Goal: Find specific page/section: Find specific page/section

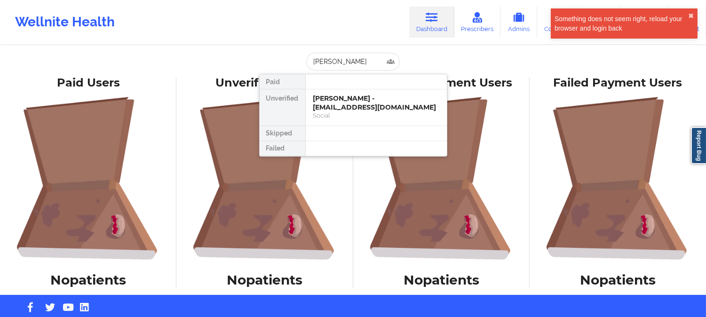
type input "MORGAN NIMMONS"
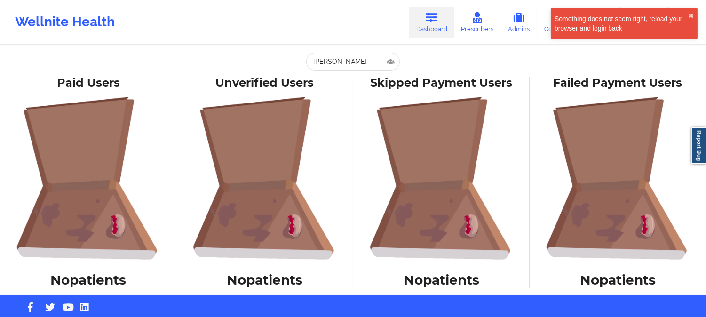
click at [346, 33] on div "Wellnite Health Dashboard Prescribers Admins Coaches Therapists Medications Acc…" at bounding box center [353, 22] width 706 height 38
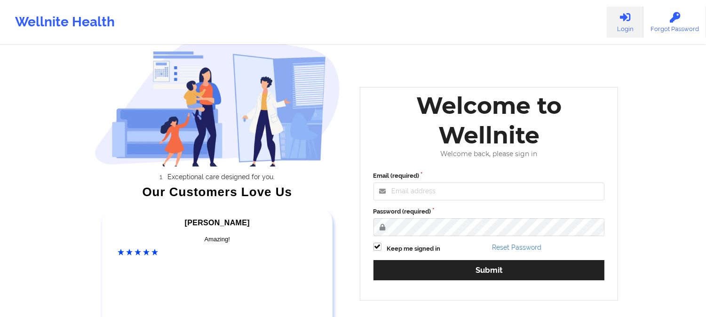
scroll to position [52, 0]
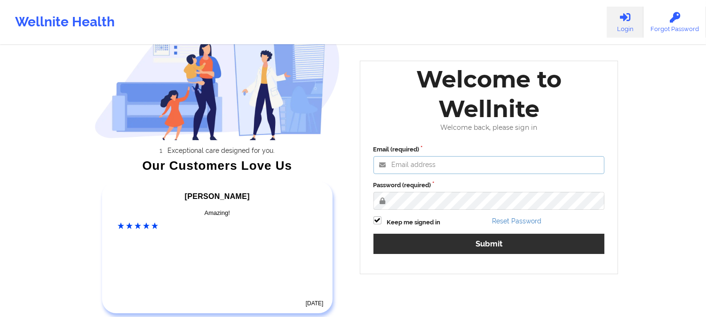
type input "saad@wellnite.com"
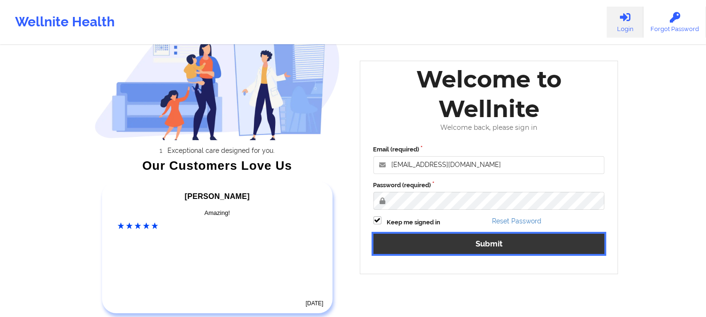
click at [479, 241] on button "Submit" at bounding box center [490, 244] width 232 height 20
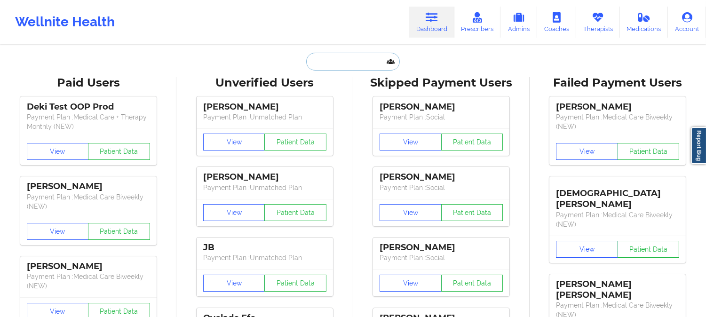
click at [348, 67] on input "text" at bounding box center [352, 62] width 93 height 18
paste input "MORGAN NIMMONS"
type input "MORGAN NIMMONS"
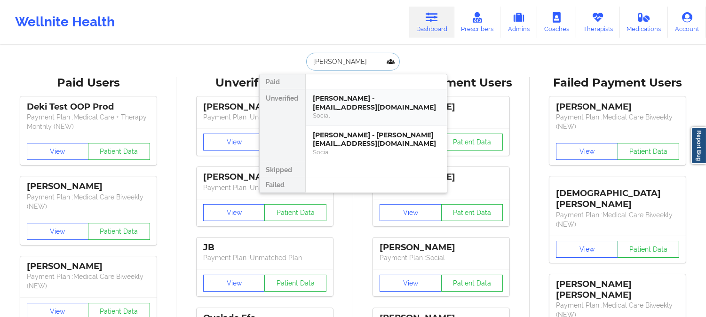
click at [349, 96] on div "Morgan Nimmons - mightygoldfish@gmail.com" at bounding box center [376, 102] width 126 height 17
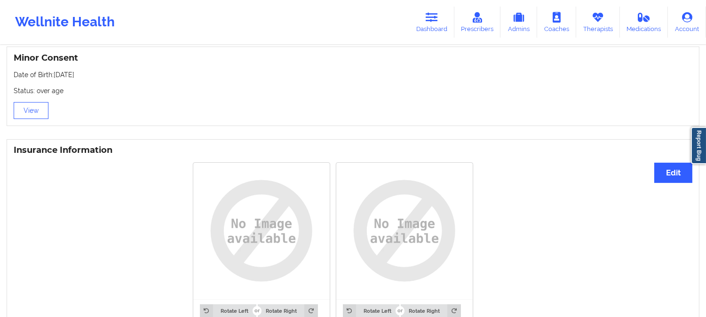
scroll to position [627, 0]
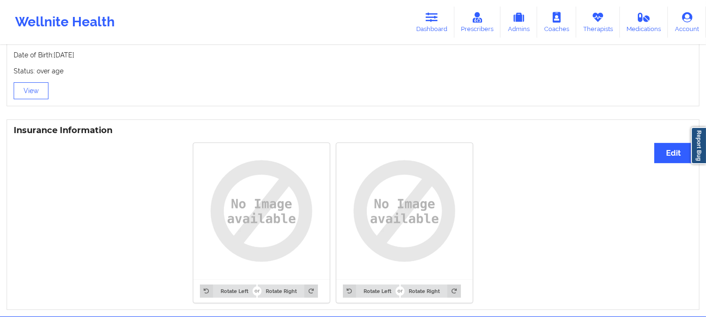
drag, startPoint x: 151, startPoint y: 239, endPoint x: 176, endPoint y: 175, distance: 69.1
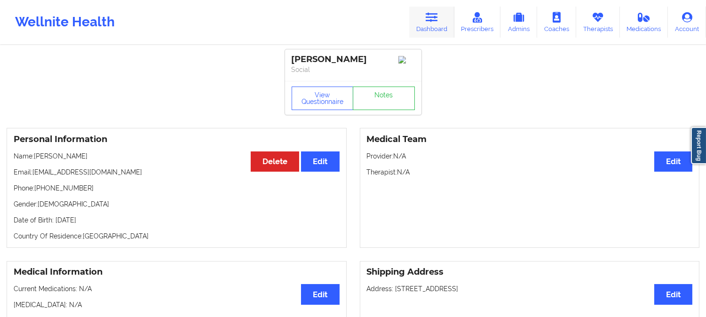
click at [426, 22] on link "Dashboard" at bounding box center [431, 22] width 45 height 31
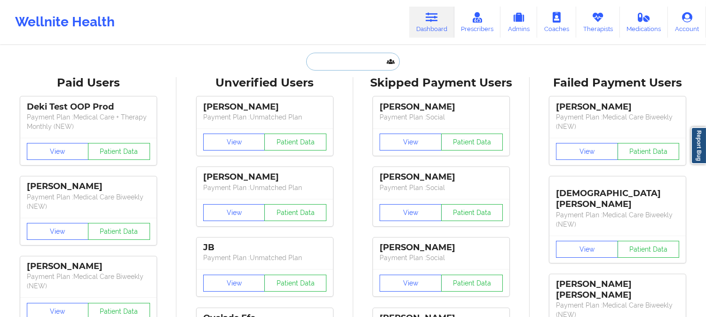
click at [364, 62] on input "text" at bounding box center [352, 62] width 93 height 18
paste input "BREANNA CRAM"
type input "BREANNA CRAM"
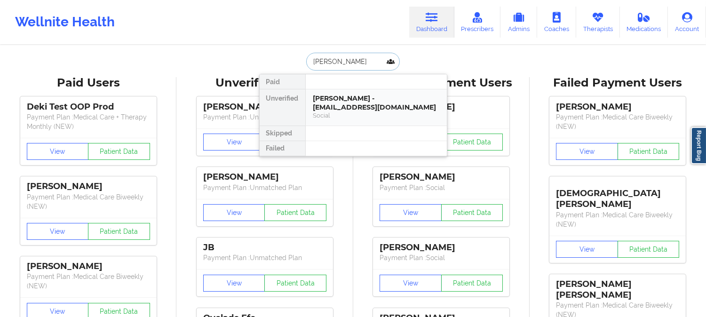
click at [342, 109] on div "BREANNA CRAM - breannamcram@gmail.com" at bounding box center [376, 102] width 126 height 17
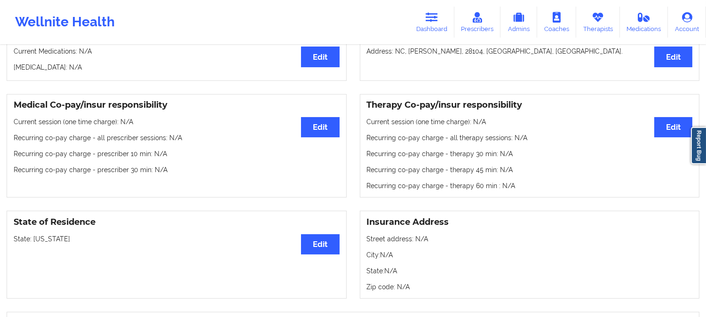
scroll to position [261, 0]
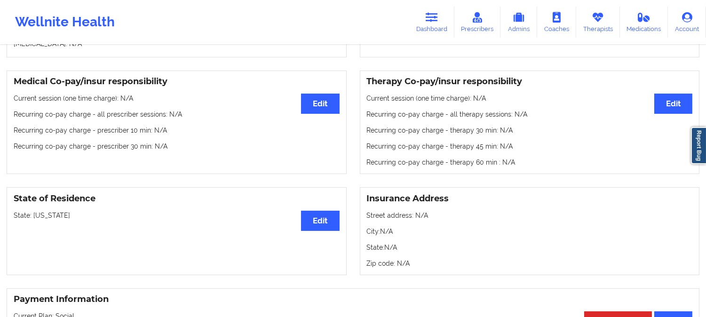
drag, startPoint x: 85, startPoint y: 220, endPoint x: 33, endPoint y: 217, distance: 51.9
click at [33, 217] on p "State: North Carolina" at bounding box center [177, 215] width 326 height 9
copy p "North Carolina"
drag, startPoint x: 342, startPoint y: 193, endPoint x: 355, endPoint y: 141, distance: 53.8
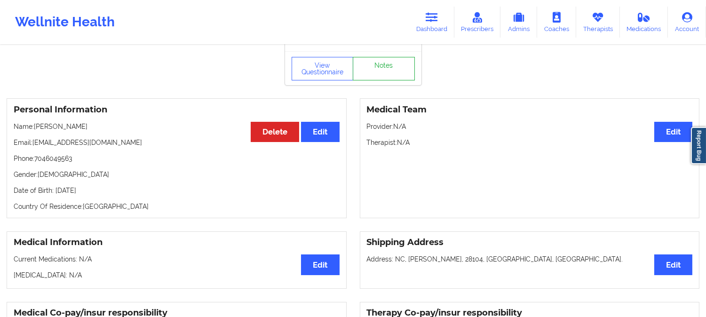
scroll to position [0, 0]
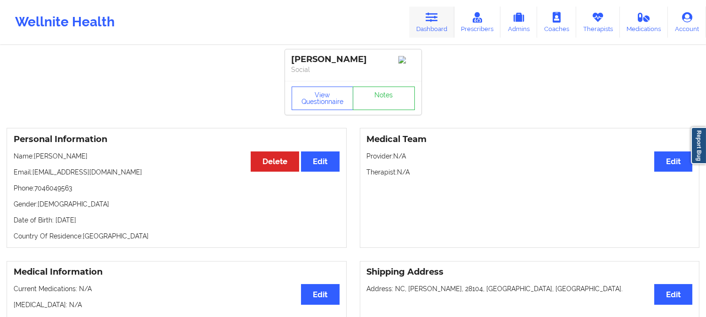
click at [427, 28] on link "Dashboard" at bounding box center [431, 22] width 45 height 31
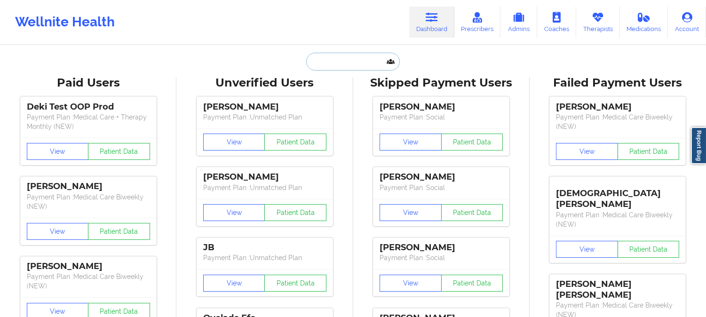
click at [358, 55] on input "text" at bounding box center [352, 62] width 93 height 18
paste input "Malcolm King"
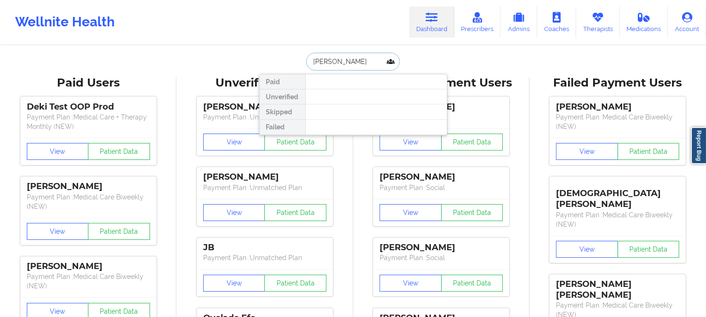
type input "Malcolm"
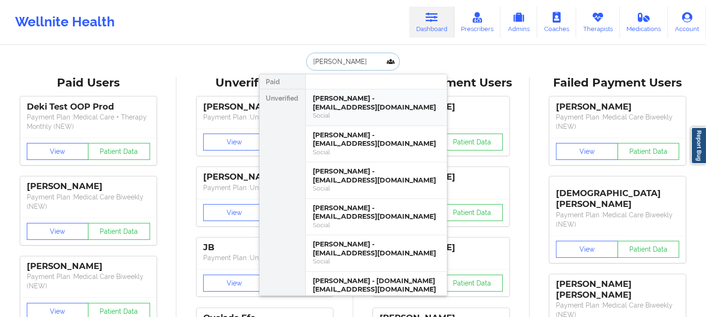
click at [384, 102] on div "Malcolm E King - wicked162223@gmail.com" at bounding box center [376, 102] width 126 height 17
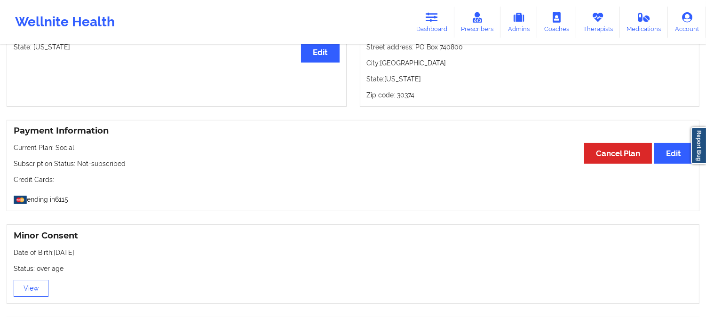
scroll to position [523, 0]
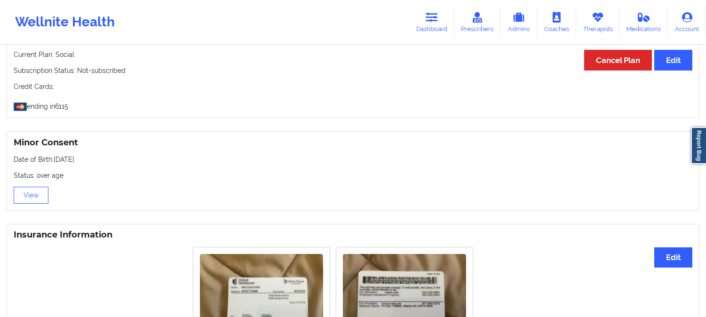
drag, startPoint x: 176, startPoint y: 190, endPoint x: 176, endPoint y: 164, distance: 25.9
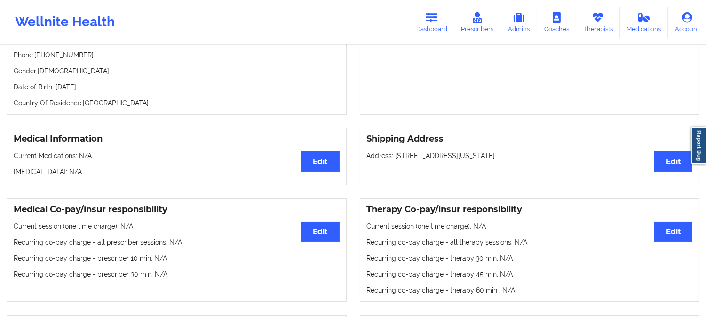
scroll to position [0, 0]
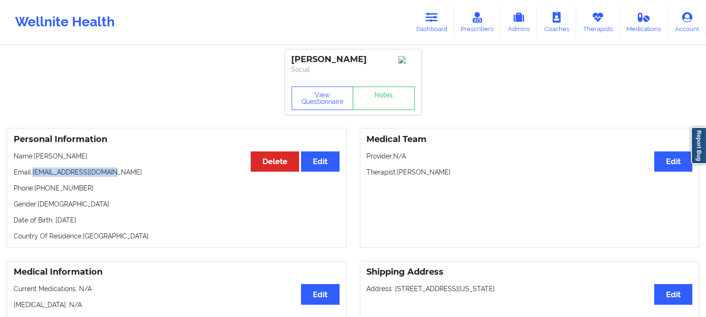
drag, startPoint x: 118, startPoint y: 176, endPoint x: 35, endPoint y: 175, distance: 83.3
click at [35, 175] on p "Email: wicked162223@gmail.com" at bounding box center [177, 172] width 326 height 9
copy p "wicked162223@gmail.com"
drag, startPoint x: 81, startPoint y: 189, endPoint x: 43, endPoint y: 185, distance: 37.8
click at [43, 185] on div "Personal Information Edit Delete Name: Malcolm E King Email: wicked162223@gmail…" at bounding box center [177, 188] width 340 height 120
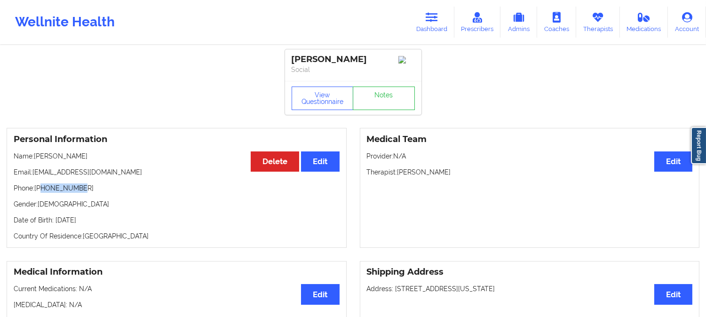
copy p "6183983478"
click at [93, 159] on p "Name: Malcolm E King" at bounding box center [177, 156] width 326 height 9
drag, startPoint x: 91, startPoint y: 160, endPoint x: 37, endPoint y: 159, distance: 54.1
click at [37, 159] on p "Name: Malcolm E King" at bounding box center [177, 156] width 326 height 9
copy p "Malcolm E King"
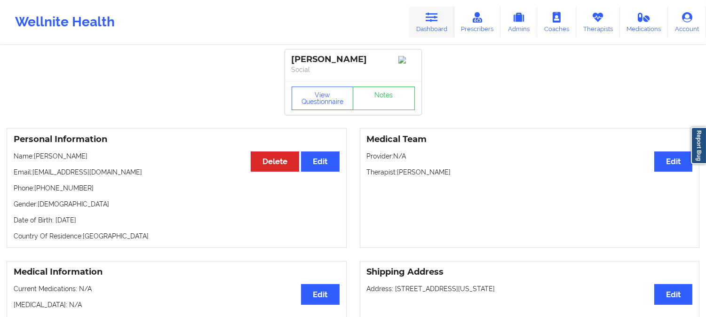
click at [430, 24] on link "Dashboard" at bounding box center [431, 22] width 45 height 31
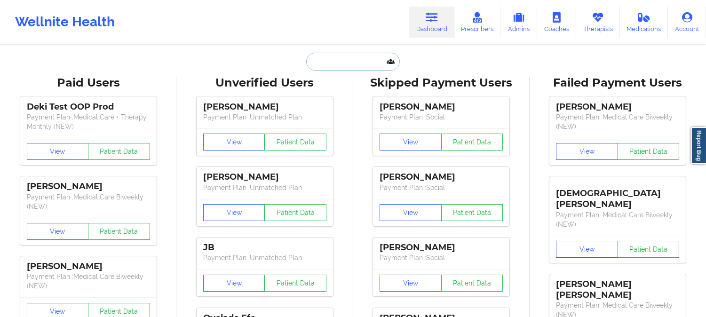
click at [366, 59] on input "text" at bounding box center [352, 62] width 93 height 18
paste input "janericketts10@gmail.com"
type input "janericketts10@gmail.com"
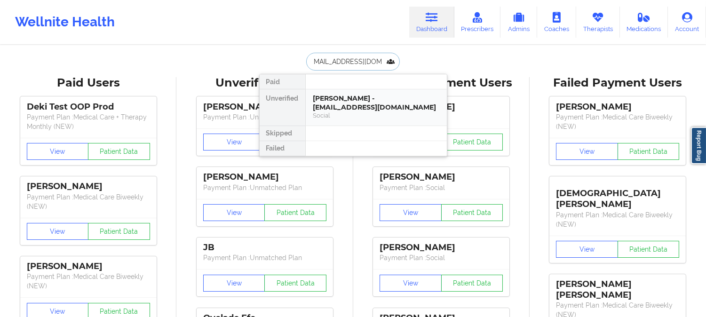
click at [344, 110] on div "JANE RICKETTS - janericketts10@gmail.com" at bounding box center [376, 102] width 126 height 17
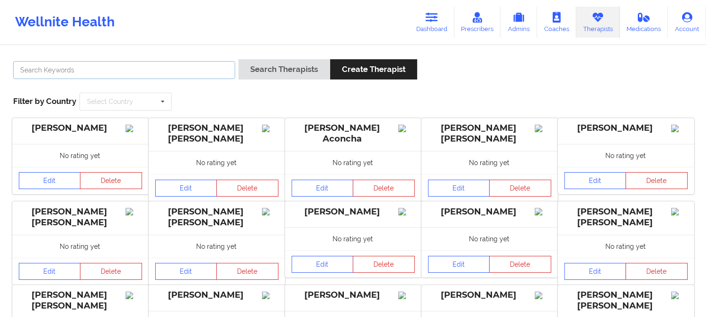
click at [204, 69] on input "text" at bounding box center [124, 70] width 222 height 18
paste input "[PERSON_NAME]:"
type input "[PERSON_NAME]"
click at [239, 59] on button "Search Therapists" at bounding box center [284, 69] width 91 height 20
